Goal: Information Seeking & Learning: Learn about a topic

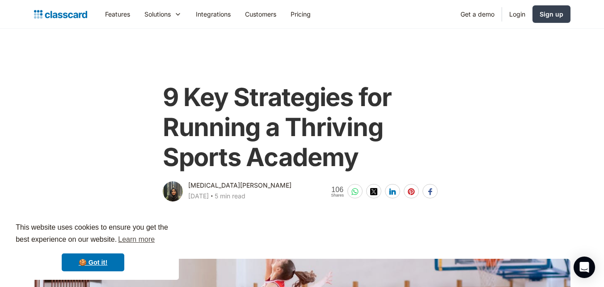
click at [240, 69] on main "9 Key Strategies for Running a Thriving Sports Academy [MEDICAL_DATA][PERSON_NA…" at bounding box center [302, 116] width 604 height 174
click at [248, 47] on main "9 Key Strategies for Running a Thriving Sports Academy [MEDICAL_DATA][PERSON_NA…" at bounding box center [302, 116] width 604 height 174
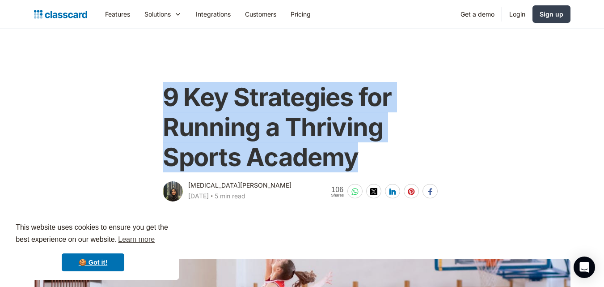
drag, startPoint x: 168, startPoint y: 98, endPoint x: 366, endPoint y: 166, distance: 209.5
click at [366, 166] on h1 "9 Key Strategies for Running a Thriving Sports Academy" at bounding box center [302, 127] width 279 height 90
copy h1 "9 Key Strategies for Running a Thriving Sports Academy"
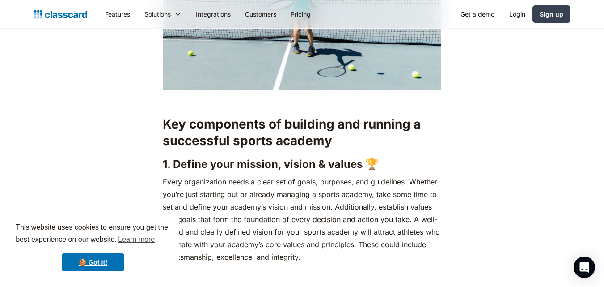
scroll to position [805, 0]
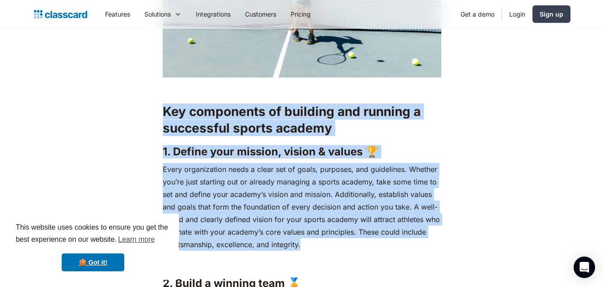
drag, startPoint x: 166, startPoint y: 96, endPoint x: 303, endPoint y: 232, distance: 193.6
copy div "Key components of building and running a successful sports academy 1. Define yo…"
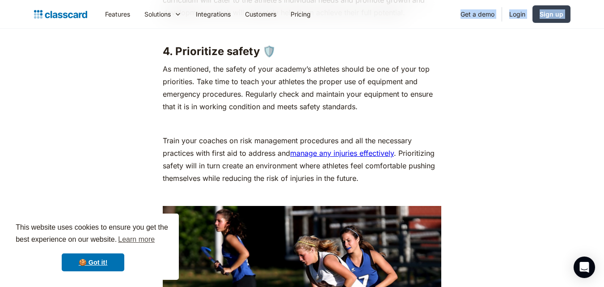
scroll to position [1661, 0]
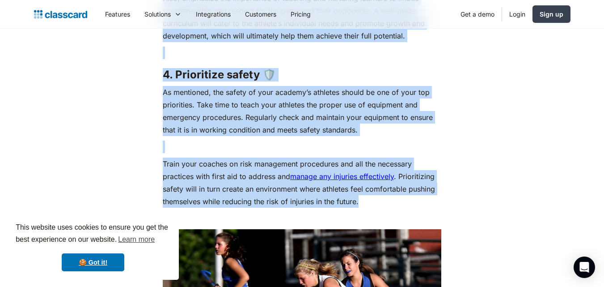
drag, startPoint x: 165, startPoint y: 90, endPoint x: 374, endPoint y: 188, distance: 231.2
copy div "9. Lorem i dolorsi amet 🏅 Co adi elitse doei, “ Tem incididu utlabor etdo’m ali…"
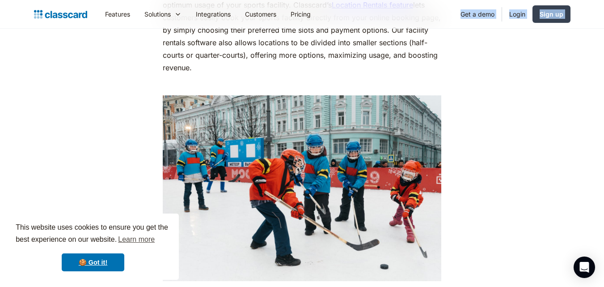
scroll to position [2268, 0]
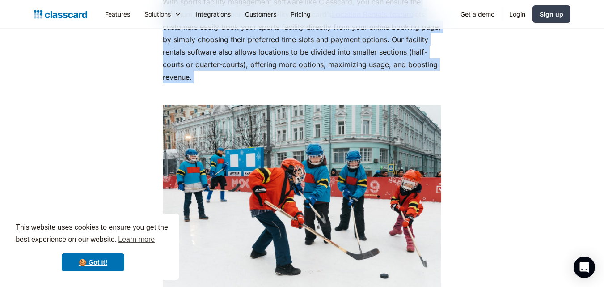
drag, startPoint x: 165, startPoint y: 42, endPoint x: 387, endPoint y: 76, distance: 224.9
copy div "6. Loremi do sitamet consectetu 🏟️ Adi elits doeiu temp incididu utlab etd m al…"
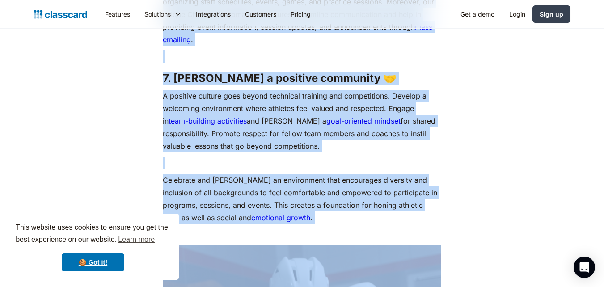
scroll to position [2723, 0]
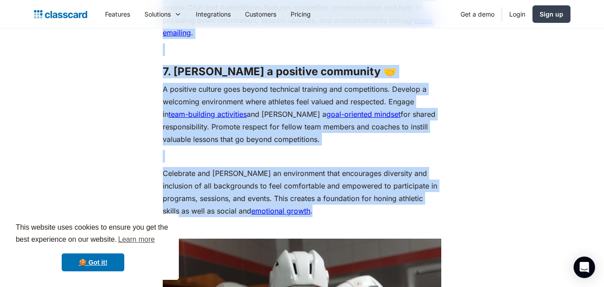
drag, startPoint x: 165, startPoint y: 126, endPoint x: 385, endPoint y: 196, distance: 230.9
click at [385, 196] on div "Imagine [PERSON_NAME], a former tennis champion who has dreamt of building a sp…" at bounding box center [302, 29] width 279 height 4591
copy div "5. Loremip dolorsitam 🤖 Co adi elitse doeiusm tem, incididunt utlaboree dolorem…"
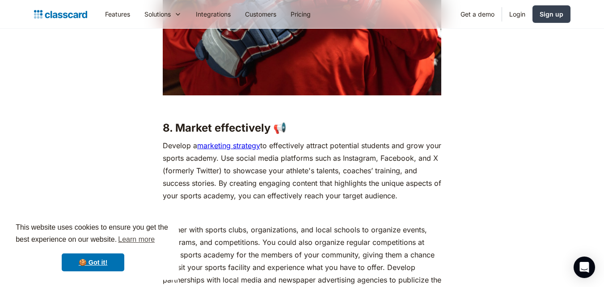
scroll to position [3081, 0]
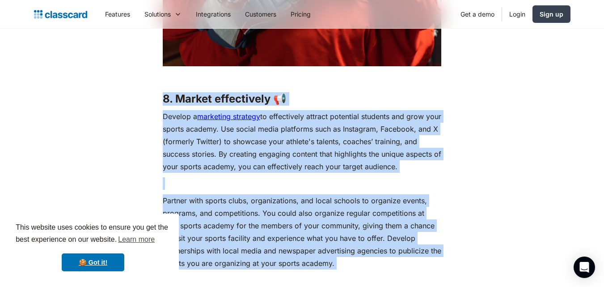
drag, startPoint x: 166, startPoint y: 82, endPoint x: 297, endPoint y: 257, distance: 218.9
copy div "8. Market effectively 📢 Develop a marketing strategy to effectively attract pot…"
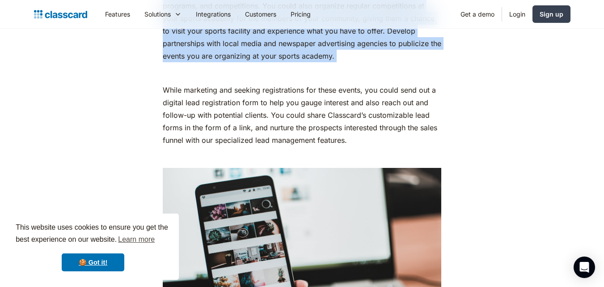
scroll to position [3304, 0]
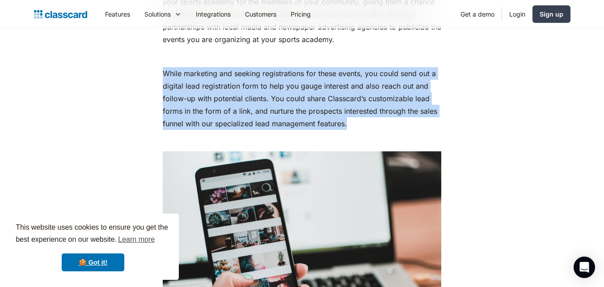
drag, startPoint x: 165, startPoint y: 48, endPoint x: 377, endPoint y: 117, distance: 223.3
copy div "‍ While marketing and seeking registrations for these events, you could send ou…"
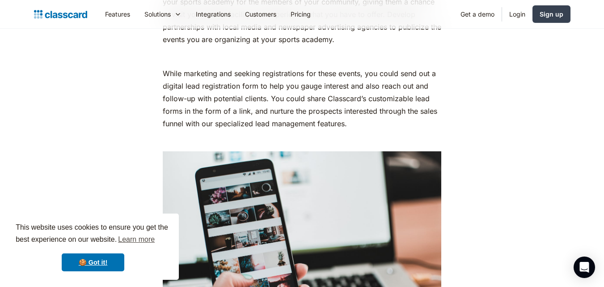
click at [425, 134] on p "‍" at bounding box center [302, 140] width 279 height 13
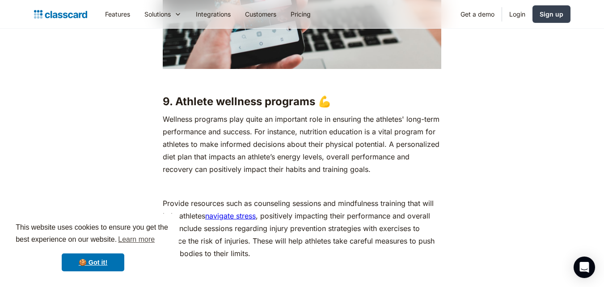
scroll to position [3573, 0]
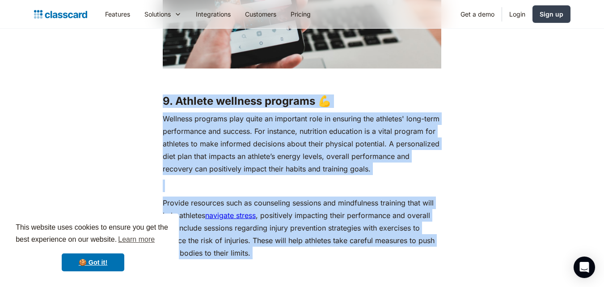
drag, startPoint x: 165, startPoint y: 83, endPoint x: 255, endPoint y: 255, distance: 194.7
copy div "9. Athlete wellness programs 💪 Wellness programs play quite an important role i…"
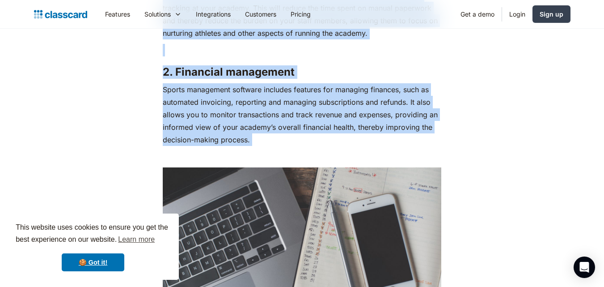
scroll to position [4026, 0]
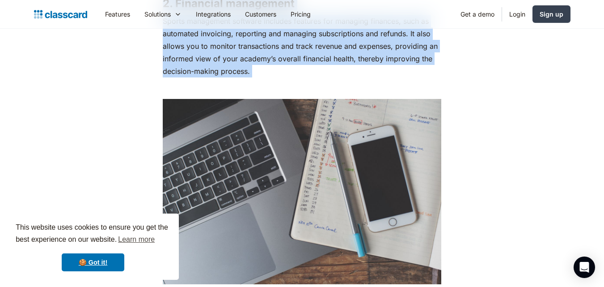
drag, startPoint x: 165, startPoint y: 101, endPoint x: 249, endPoint y: 62, distance: 92.9
copy div "How can management software drive growth for your sports academies? ‍ 1. Stream…"
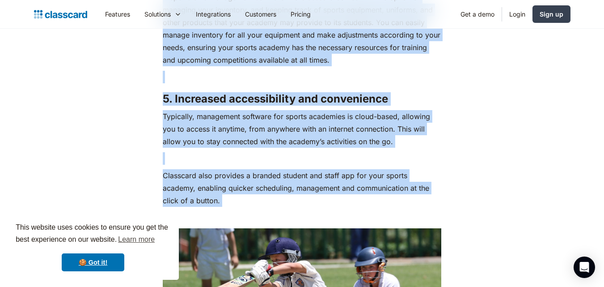
scroll to position [4517, 0]
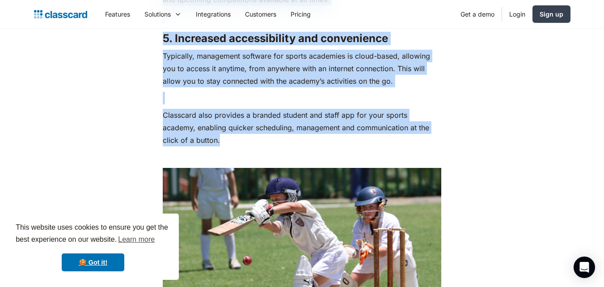
drag, startPoint x: 164, startPoint y: 76, endPoint x: 354, endPoint y: 126, distance: 196.5
copy div "0. Loremipsumdol S ametco adipiscing elitse doei tempori u laboreetdol magnaali…"
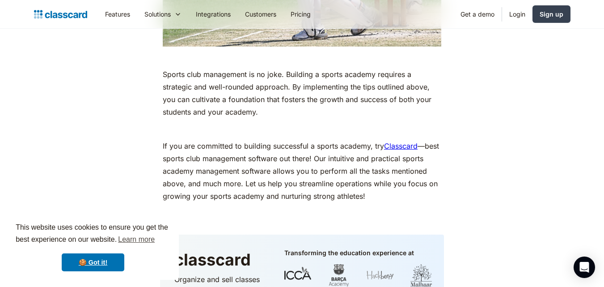
scroll to position [4830, 0]
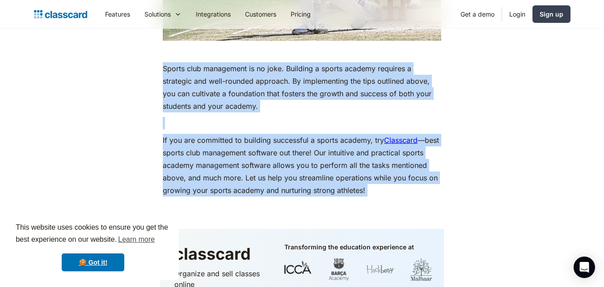
drag, startPoint x: 164, startPoint y: 51, endPoint x: 313, endPoint y: 188, distance: 202.0
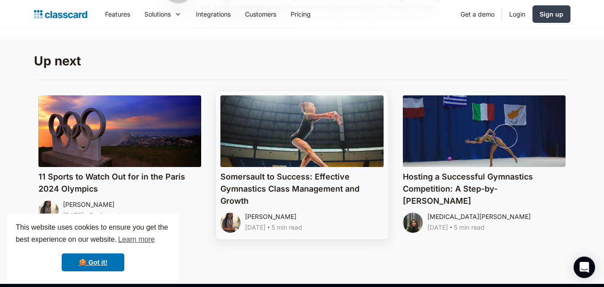
scroll to position [5322, 0]
